Goal: Information Seeking & Learning: Learn about a topic

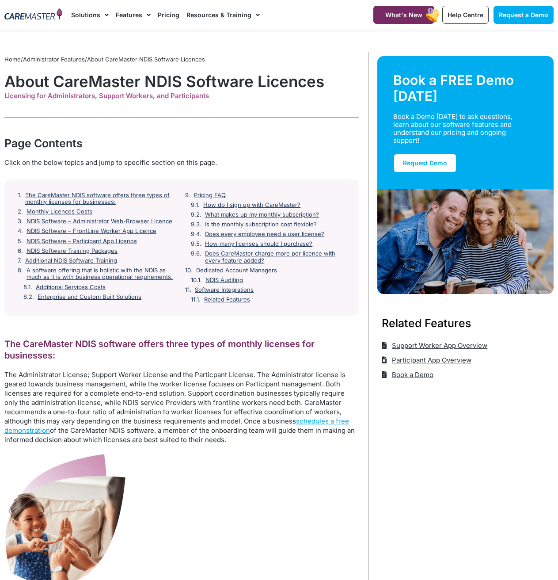
click at [67, 216] on ol "The CareMaster NDIS software offers three types of monthly licenses for busines…" at bounding box center [182, 247] width 329 height 111
click at [64, 213] on link "Monthly Licences Costs" at bounding box center [60, 211] width 67 height 7
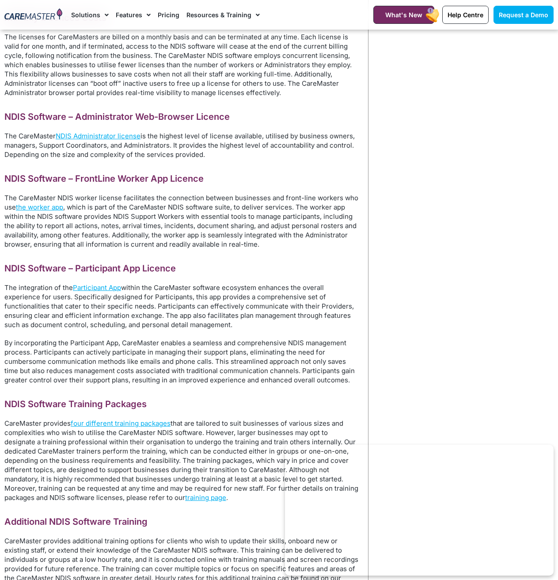
scroll to position [628, 0]
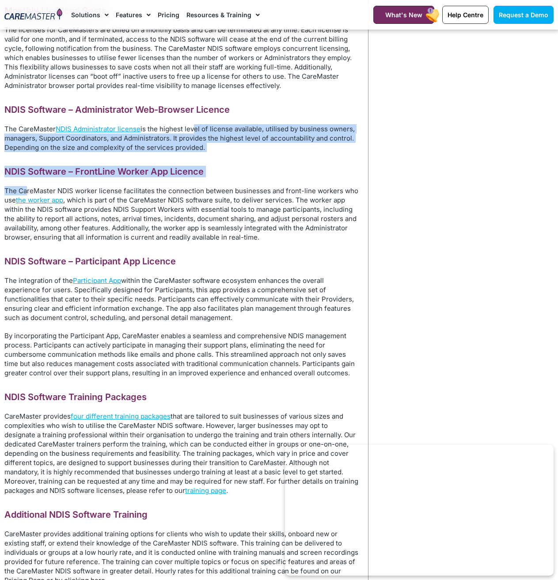
drag, startPoint x: 190, startPoint y: 129, endPoint x: 26, endPoint y: 185, distance: 173.8
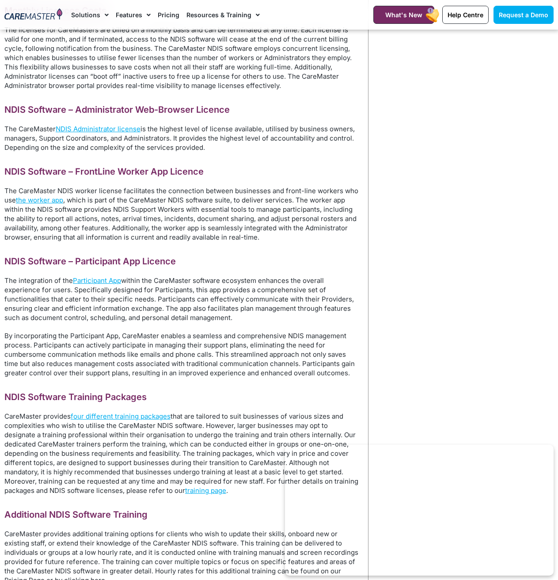
click at [150, 197] on p "The CareMaster NDIS worker license facilitates the connection between businesse…" at bounding box center [181, 214] width 355 height 56
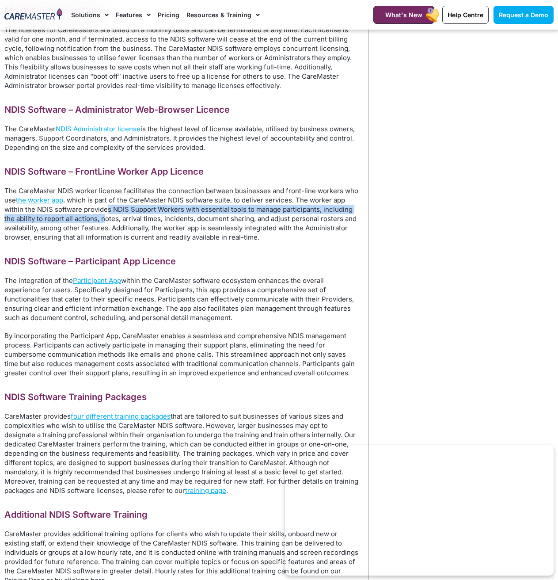
drag, startPoint x: 107, startPoint y: 206, endPoint x: 98, endPoint y: 226, distance: 22.2
click at [101, 221] on p "The CareMaster NDIS worker license facilitates the connection between businesse…" at bounding box center [181, 214] width 355 height 56
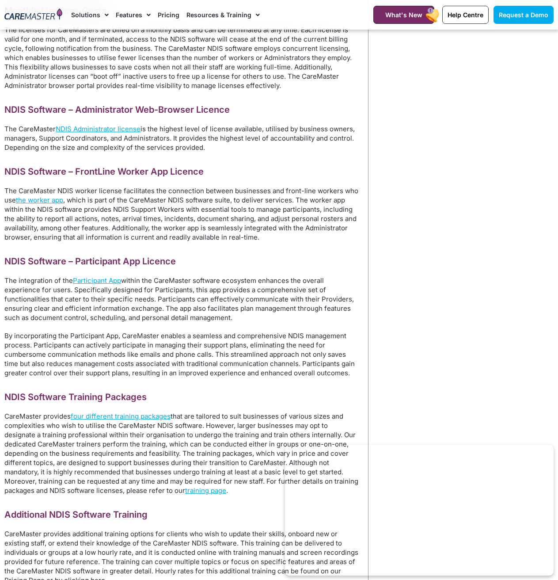
click at [94, 231] on p "The CareMaster NDIS worker license facilitates the connection between businesse…" at bounding box center [181, 214] width 355 height 56
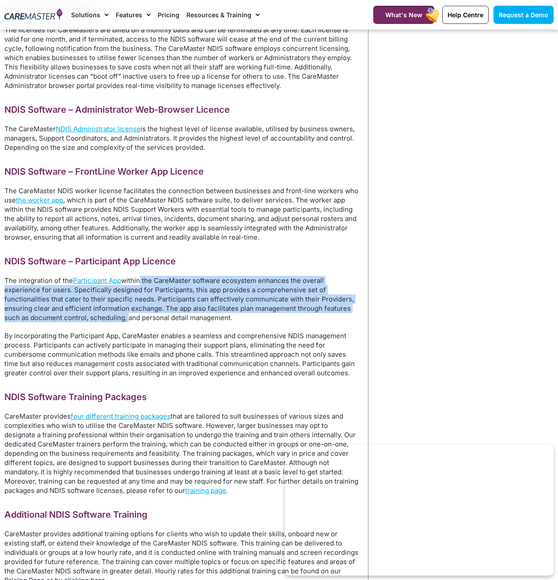
drag, startPoint x: 138, startPoint y: 280, endPoint x: 126, endPoint y: 322, distance: 44.3
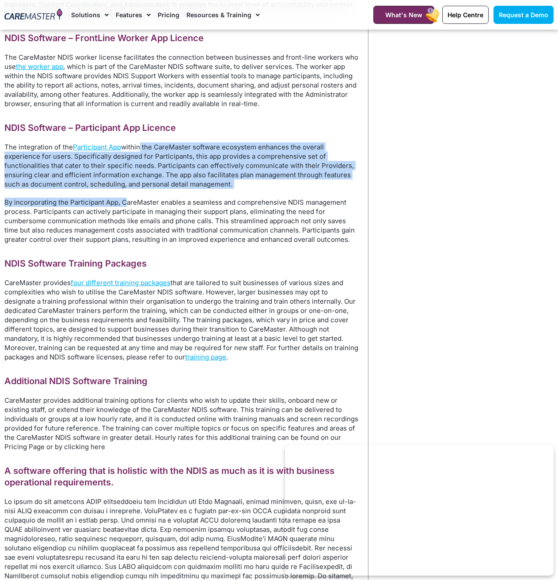
scroll to position [805, 0]
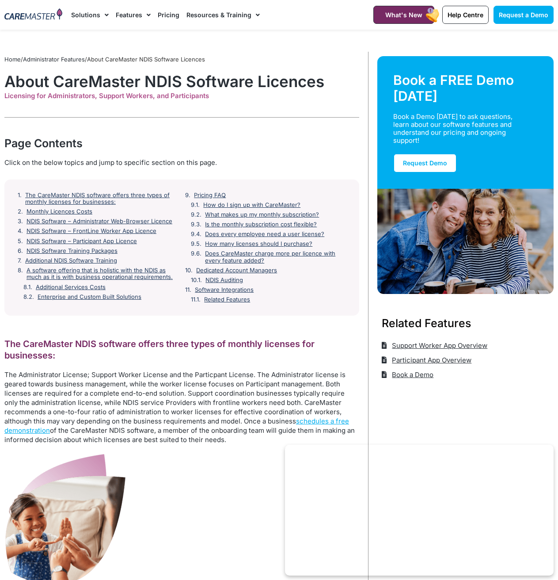
click at [14, 4] on div at bounding box center [33, 15] width 67 height 30
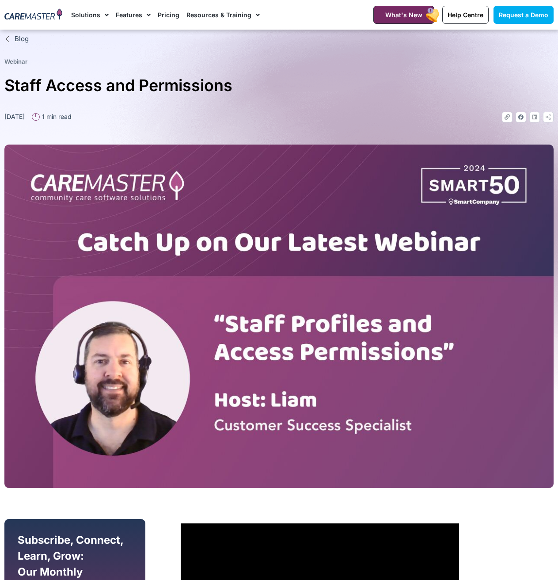
scroll to position [175, 0]
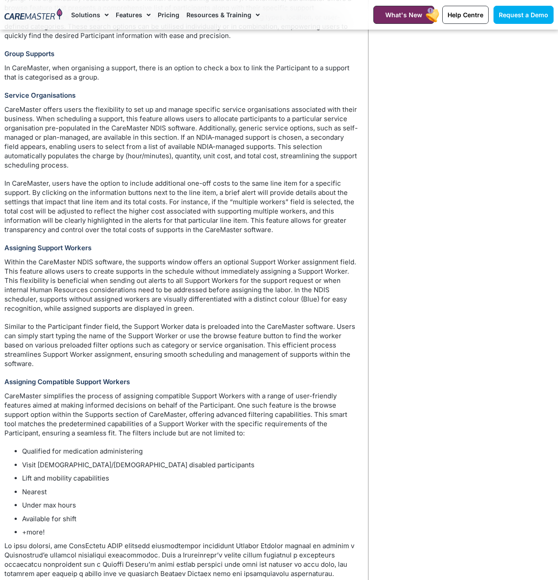
scroll to position [1513, 0]
